Goal: Task Accomplishment & Management: Use online tool/utility

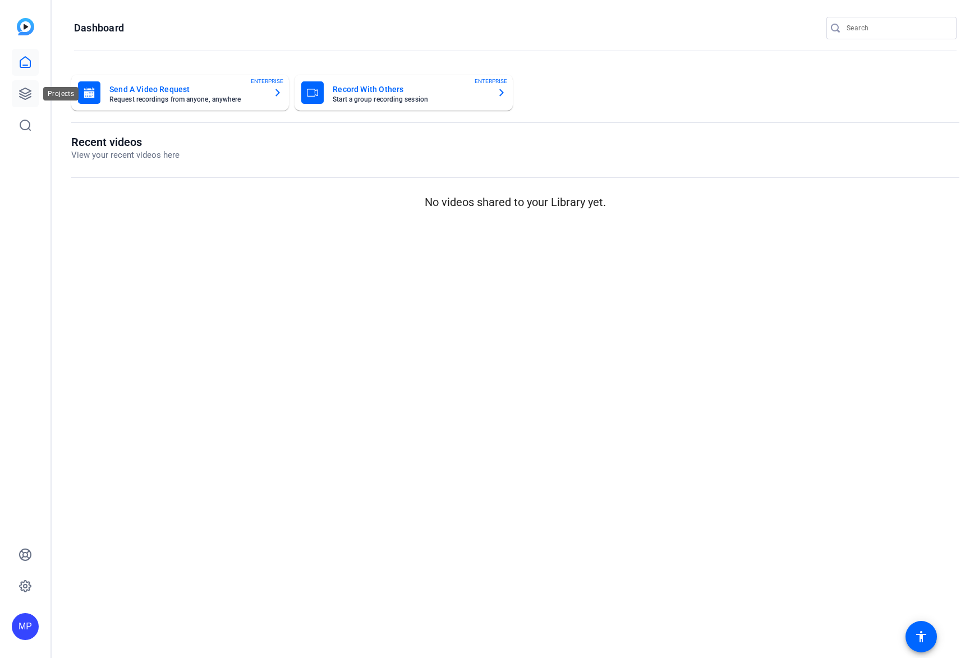
click at [33, 102] on link at bounding box center [25, 93] width 27 height 27
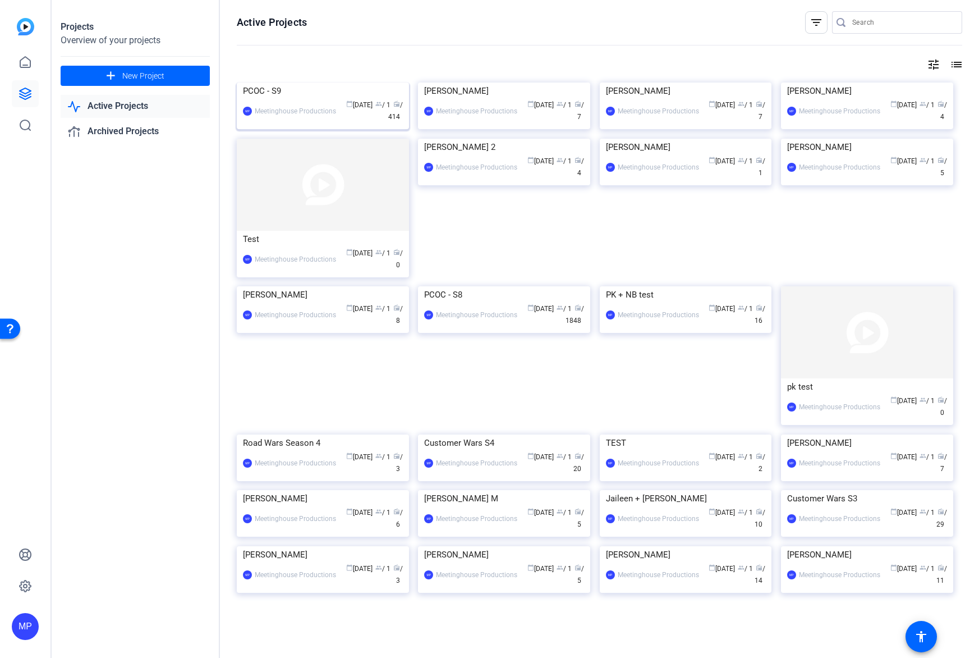
click at [350, 82] on img at bounding box center [323, 82] width 172 height 0
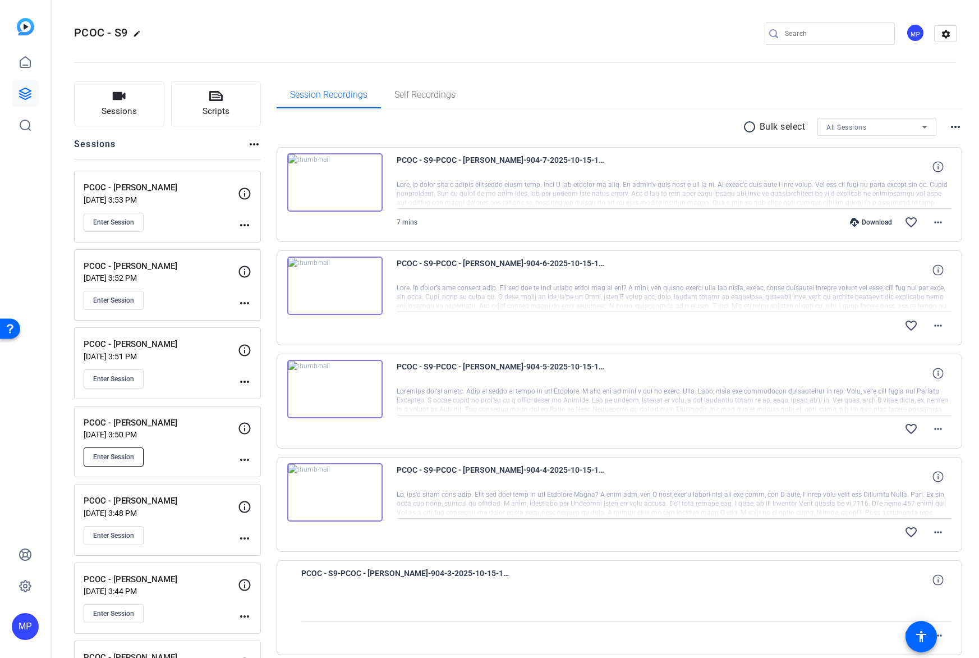
click at [131, 452] on span "Enter Session" at bounding box center [113, 456] width 41 height 9
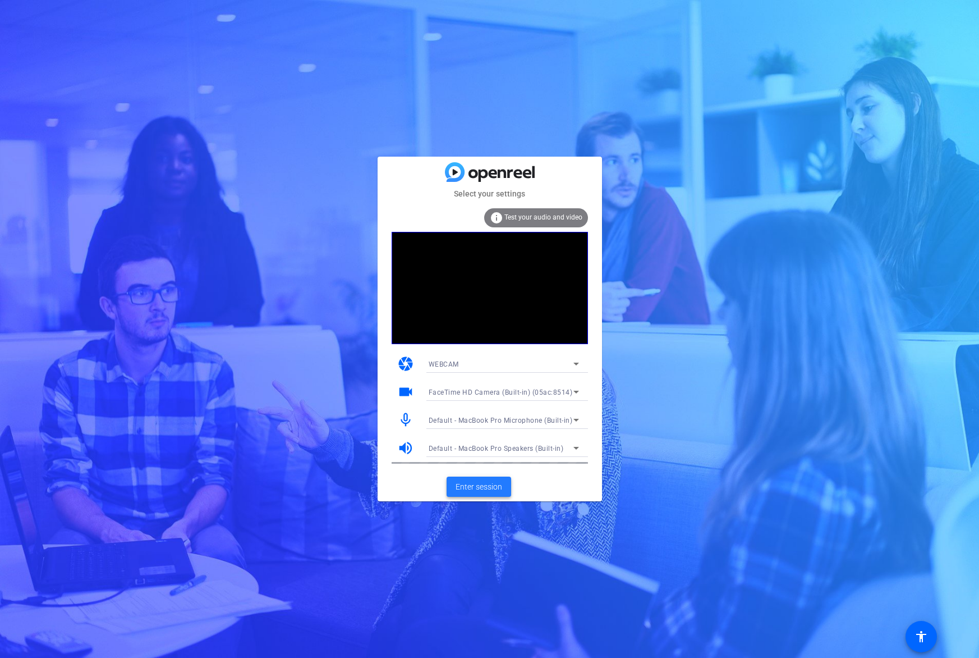
click at [501, 486] on span "Enter session" at bounding box center [479, 487] width 47 height 12
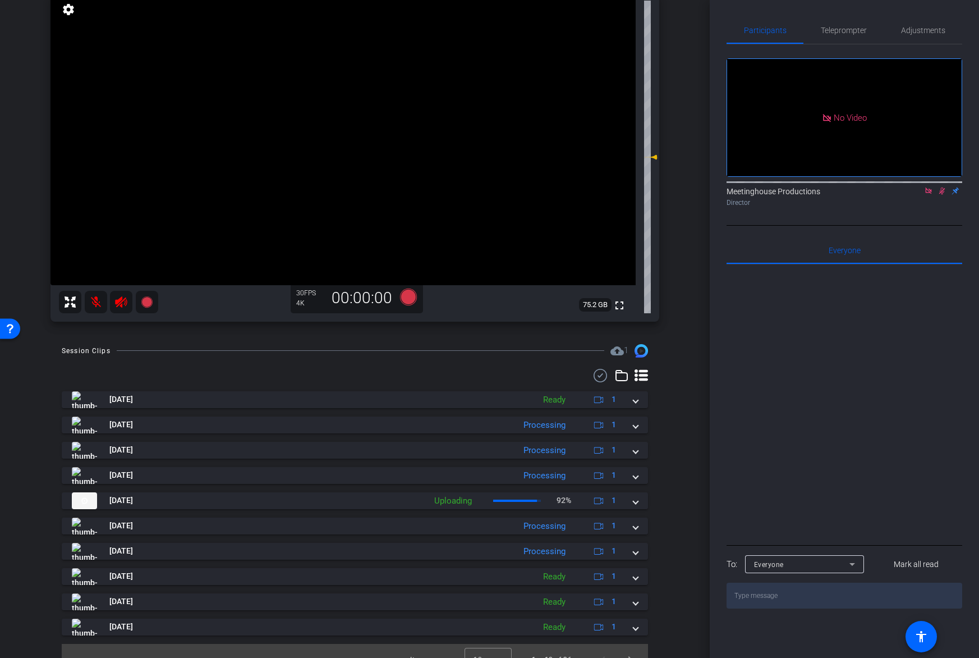
scroll to position [141, 0]
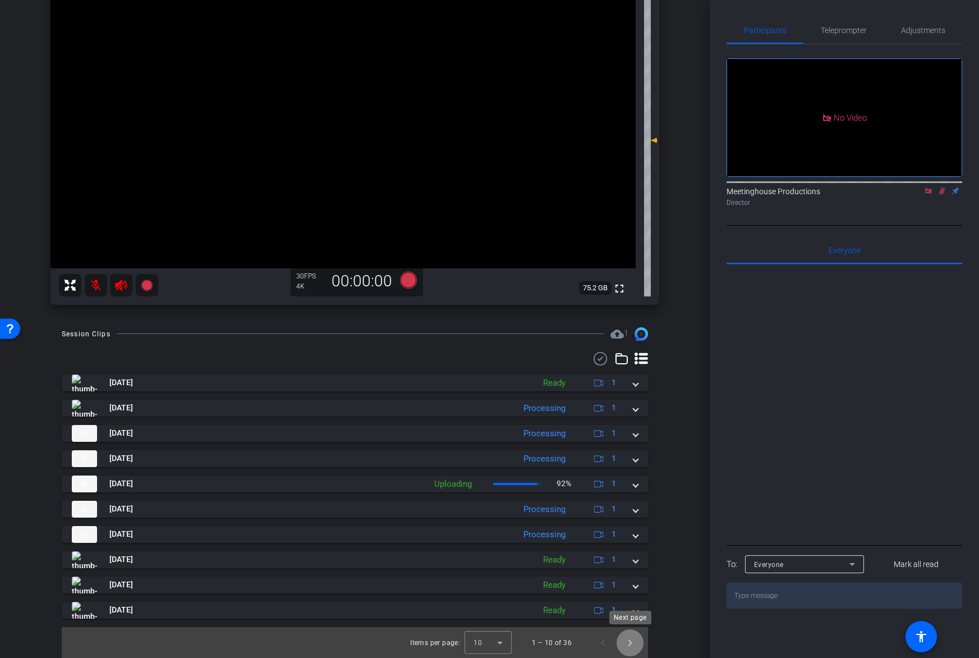
click at [639, 643] on span "Next page" at bounding box center [630, 642] width 27 height 27
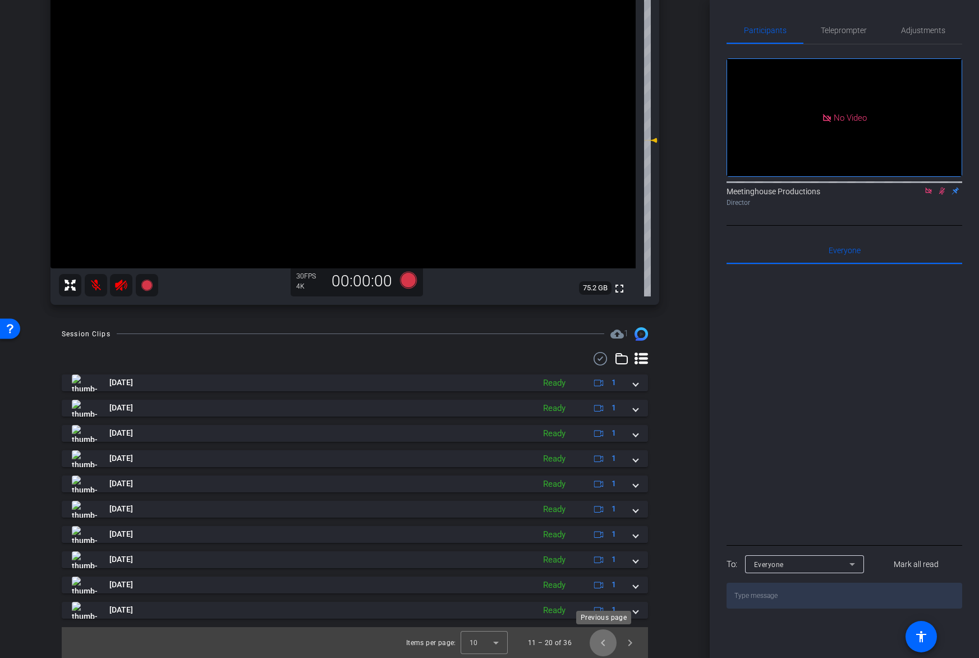
click at [604, 643] on span "Previous page" at bounding box center [603, 642] width 27 height 27
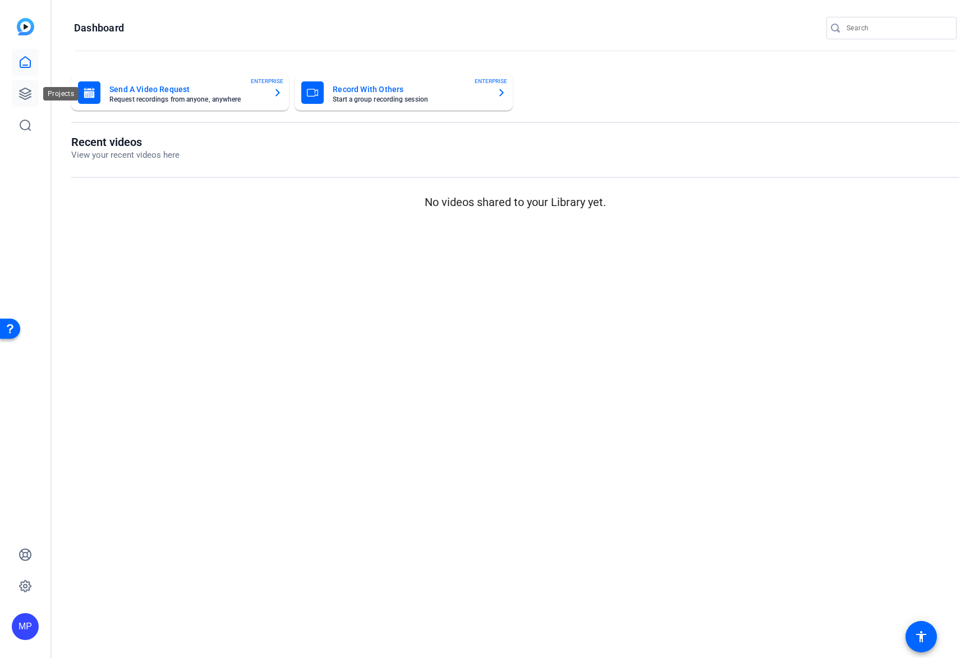
click at [25, 85] on link at bounding box center [25, 93] width 27 height 27
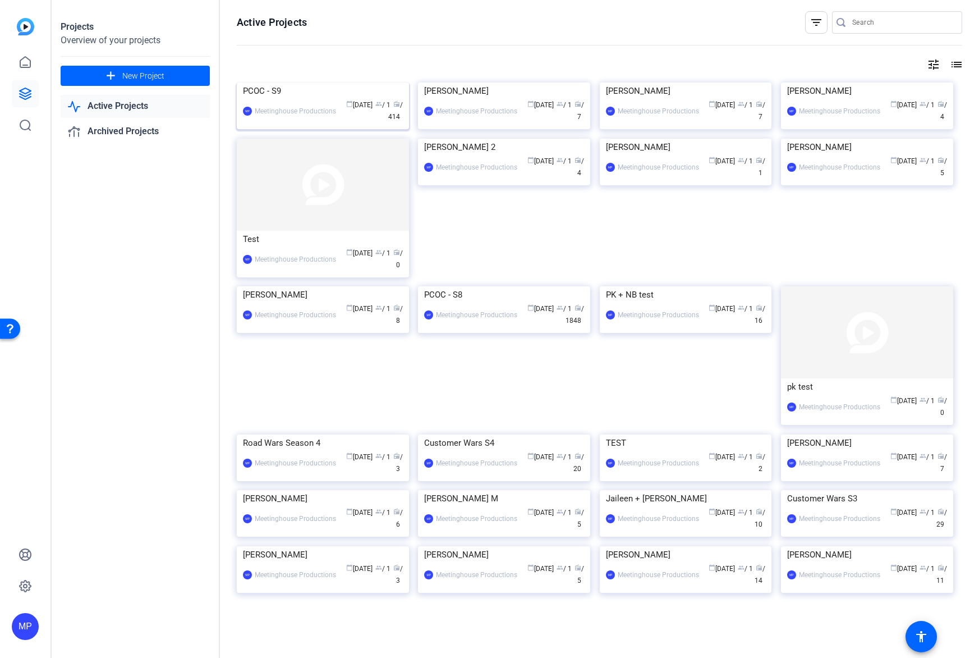
click at [348, 82] on img at bounding box center [323, 82] width 172 height 0
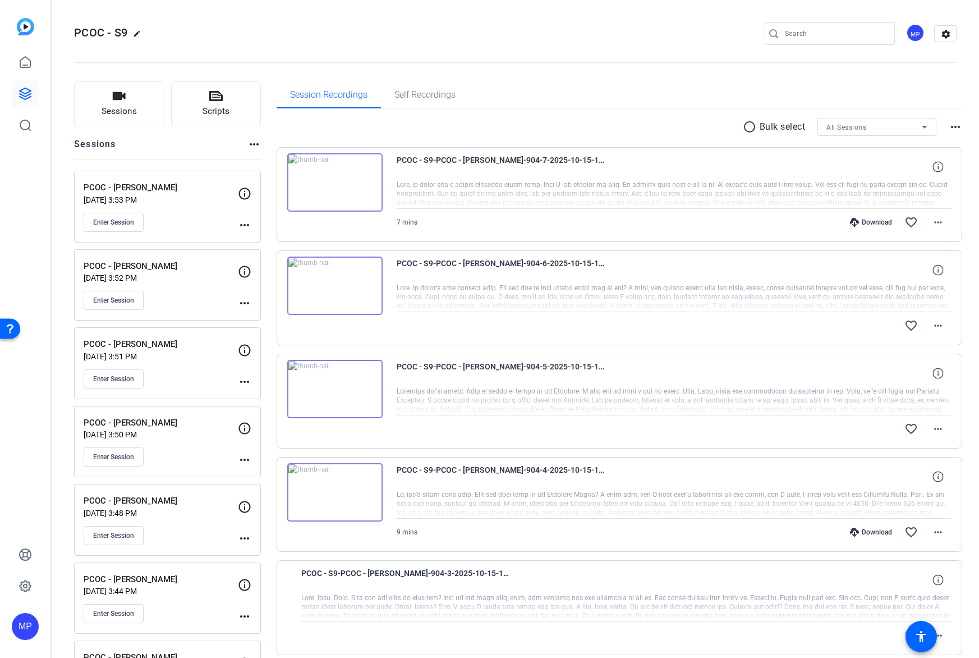
click at [162, 441] on div "PCOC - Susan Slaughter Sep 22, 2025 @ 3:50 PM Enter Session" at bounding box center [161, 441] width 154 height 51
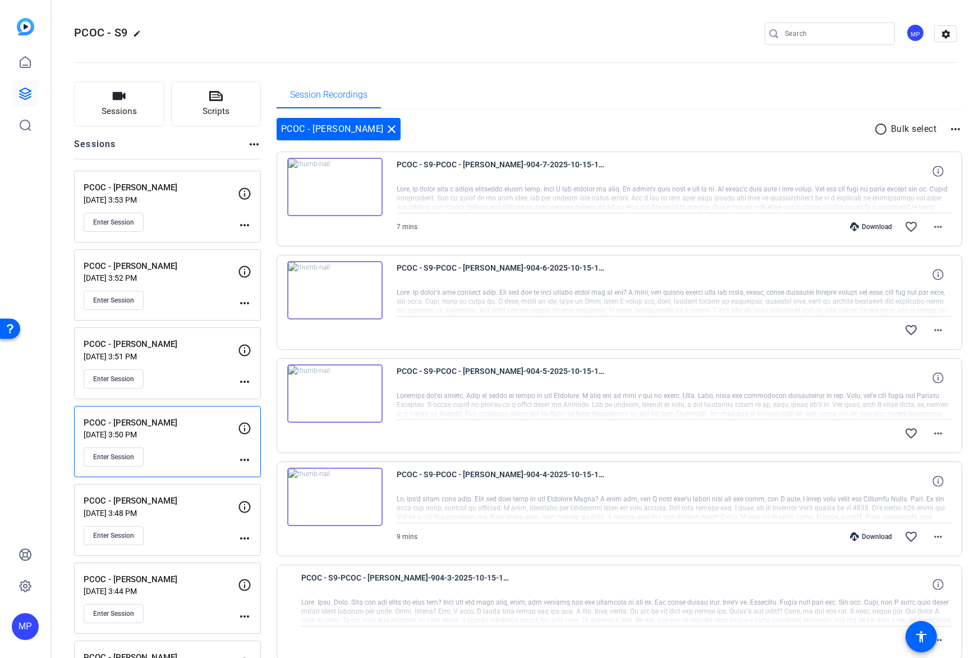
click at [147, 430] on p "Sep 22, 2025 @ 3:50 PM" at bounding box center [161, 434] width 154 height 9
click at [130, 453] on span "Enter Session" at bounding box center [113, 456] width 41 height 9
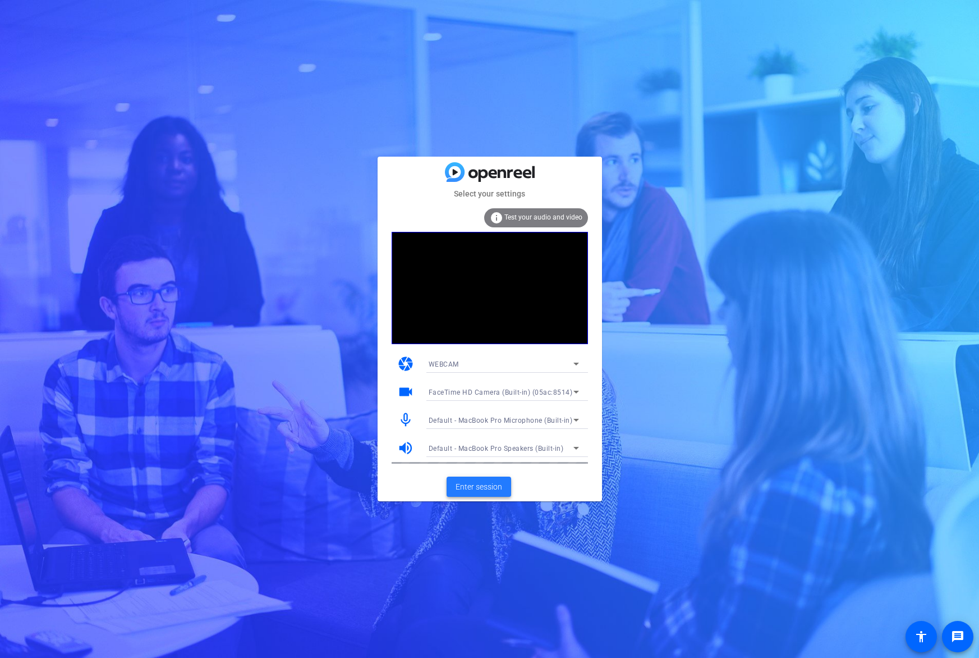
click at [480, 487] on span "Enter session" at bounding box center [479, 487] width 47 height 12
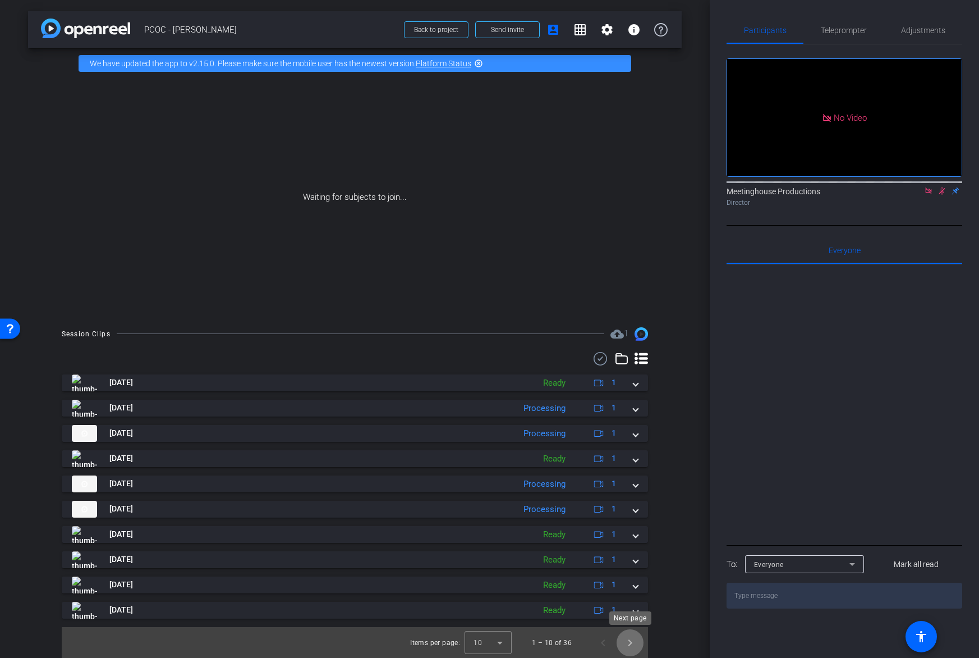
click at [638, 646] on span "Next page" at bounding box center [630, 642] width 27 height 27
click at [608, 644] on span "Previous page" at bounding box center [603, 642] width 27 height 27
